Goal: Transaction & Acquisition: Purchase product/service

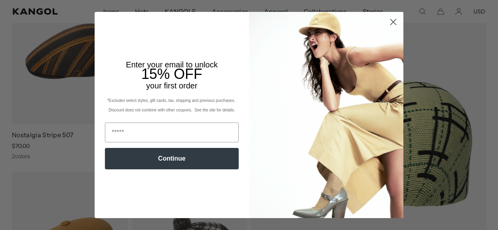
click at [392, 21] on circle "Close dialog" at bounding box center [393, 21] width 13 height 13
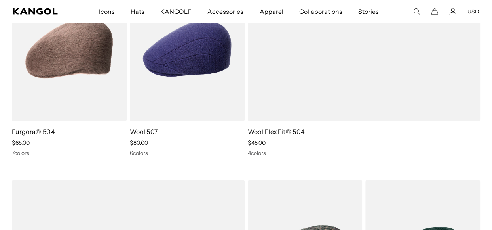
scroll to position [1092, 0]
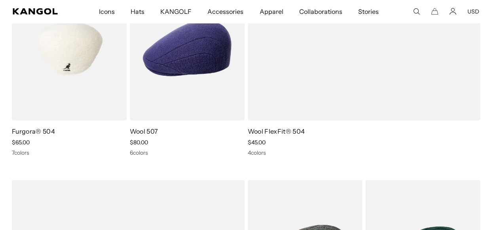
click at [79, 60] on img at bounding box center [69, 48] width 115 height 144
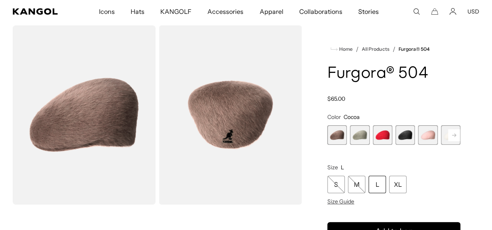
click at [406, 136] on span "4 of 7" at bounding box center [404, 134] width 19 height 19
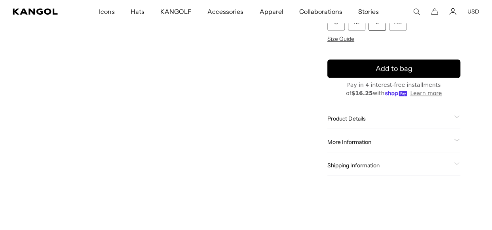
scroll to position [222, 0]
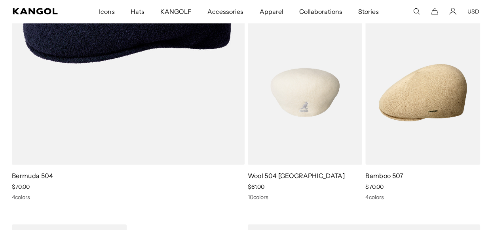
click at [317, 90] on img at bounding box center [305, 93] width 115 height 144
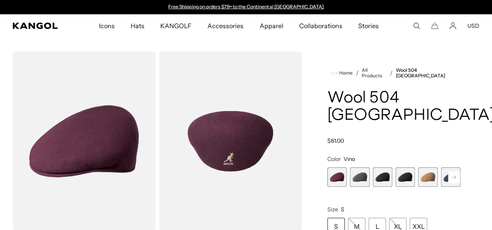
click at [399, 167] on span "4 of 12" at bounding box center [404, 176] width 19 height 19
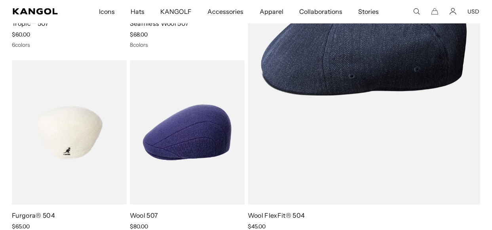
scroll to position [0, 163]
click at [91, 108] on img at bounding box center [69, 132] width 115 height 144
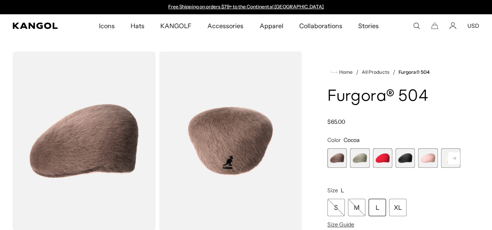
click at [411, 158] on span "4 of 7" at bounding box center [404, 157] width 19 height 19
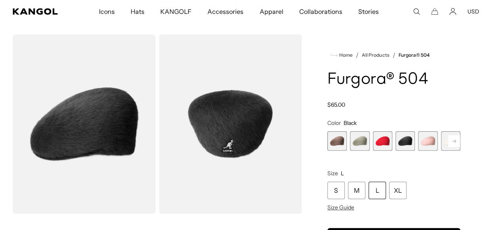
scroll to position [0, 163]
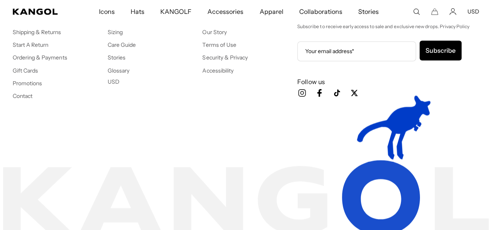
scroll to position [3610, 0]
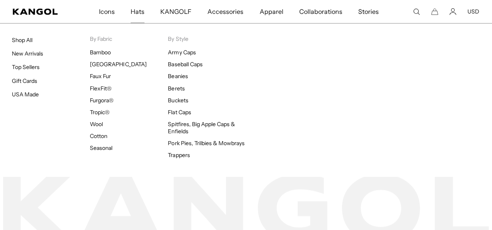
click at [136, 8] on span "Hats" at bounding box center [138, 11] width 14 height 23
